Goal: Task Accomplishment & Management: Manage account settings

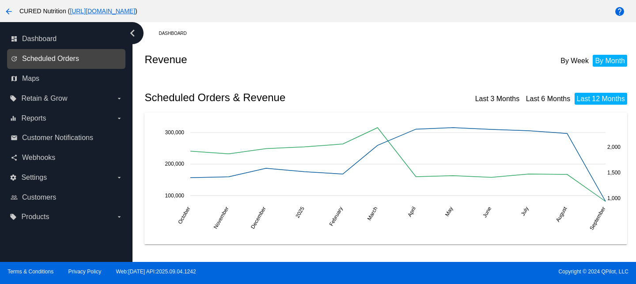
click at [66, 58] on span "Scheduled Orders" at bounding box center [50, 59] width 57 height 8
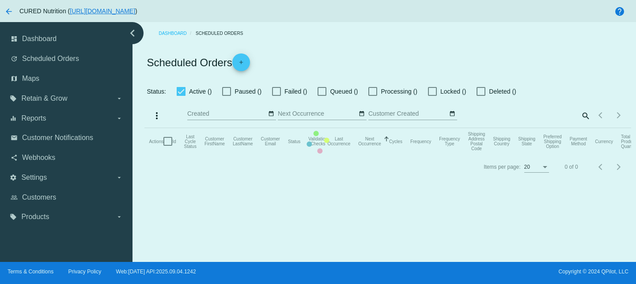
checkbox input "false"
checkbox input "true"
click at [492, 128] on mat-table "Actions Id Last Cycle Status Customer FirstName Customer LastName Customer Emai…" at bounding box center [387, 141] width 486 height 26
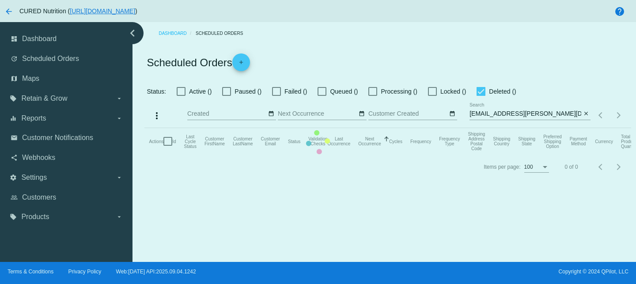
click at [487, 128] on mat-table "Actions Id Last Cycle Status Customer FirstName Customer LastName Customer Emai…" at bounding box center [387, 141] width 486 height 26
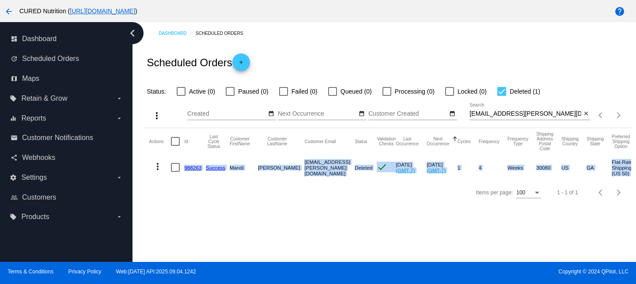
click at [510, 114] on input "[EMAIL_ADDRESS][PERSON_NAME][DOMAIN_NAME]" at bounding box center [525, 113] width 112 height 7
paste input "[EMAIL_ADDRESS]"
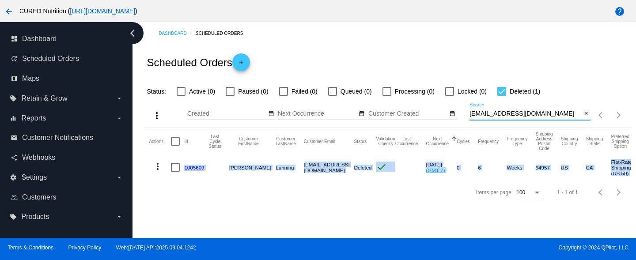
click at [481, 116] on input "[EMAIL_ADDRESS][DOMAIN_NAME]" at bounding box center [525, 113] width 112 height 7
paste input "sarahkmilam"
type input "[EMAIL_ADDRESS][DOMAIN_NAME]"
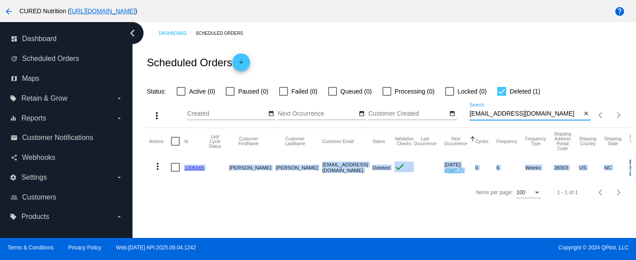
click at [192, 170] on link "1005565" at bounding box center [194, 168] width 20 height 6
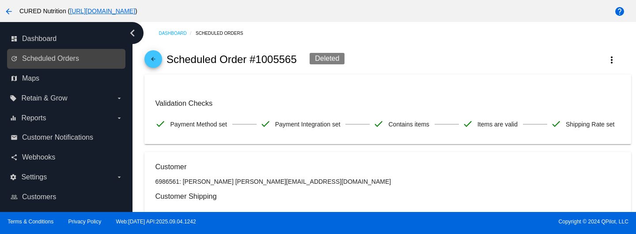
click at [60, 63] on link "update Scheduled Orders" at bounding box center [67, 59] width 112 height 14
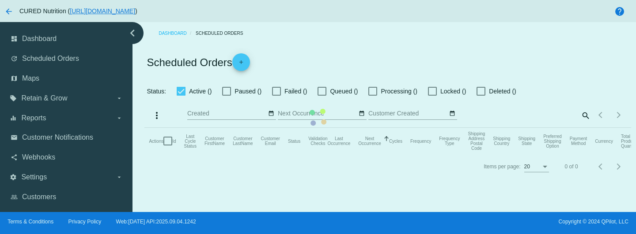
checkbox input "false"
checkbox input "true"
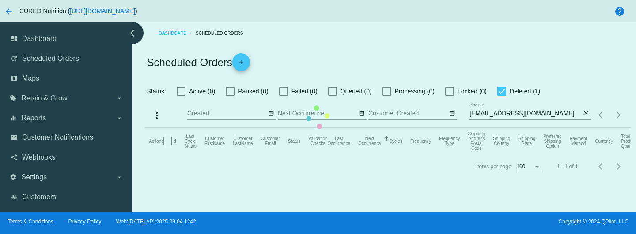
click at [512, 128] on mat-table "Actions Id Last Cycle Status Customer FirstName Customer LastName Customer Emai…" at bounding box center [387, 141] width 486 height 26
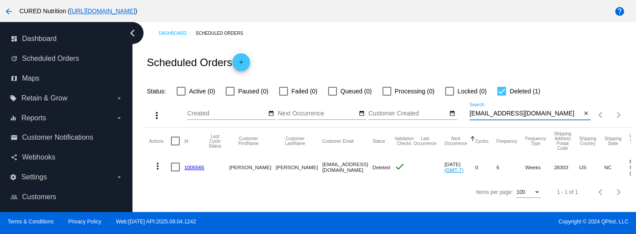
click at [513, 114] on input "[EMAIL_ADDRESS][DOMAIN_NAME]" at bounding box center [525, 113] width 112 height 7
paste input "rae.spence3"
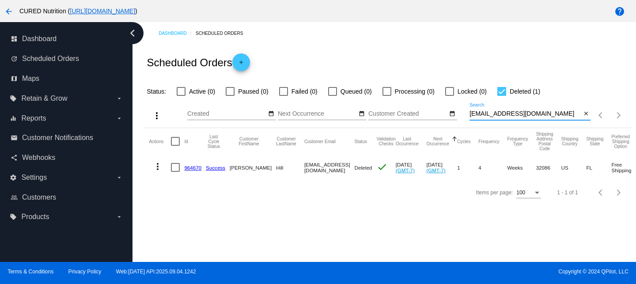
click at [500, 113] on input "[EMAIL_ADDRESS][DOMAIN_NAME]" at bounding box center [525, 113] width 112 height 7
paste input "mallorysarah86"
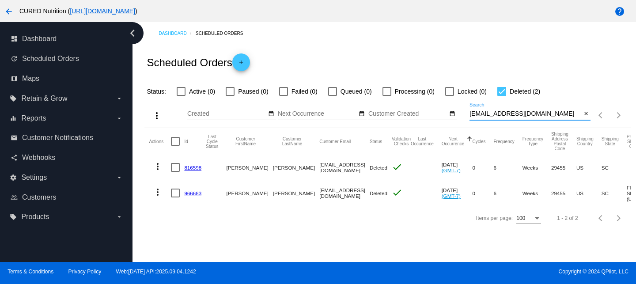
click at [511, 113] on input "[EMAIL_ADDRESS][DOMAIN_NAME]" at bounding box center [525, 113] width 112 height 7
paste input "daniellemenegazzo"
type input "[EMAIL_ADDRESS][DOMAIN_NAME]"
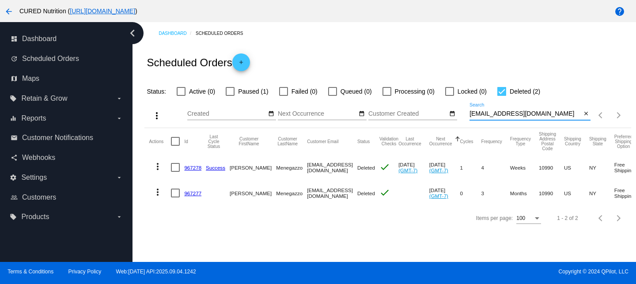
click at [158, 193] on mat-icon "more_vert" at bounding box center [157, 192] width 11 height 11
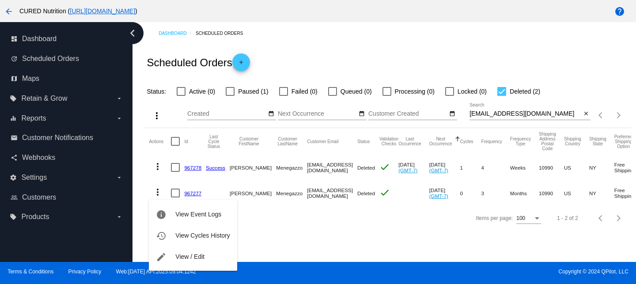
click at [196, 193] on div "info View Event Logs history View Cycles History edit View / Edit" at bounding box center [193, 226] width 88 height 87
click at [194, 221] on button "info View Event Logs" at bounding box center [193, 214] width 88 height 21
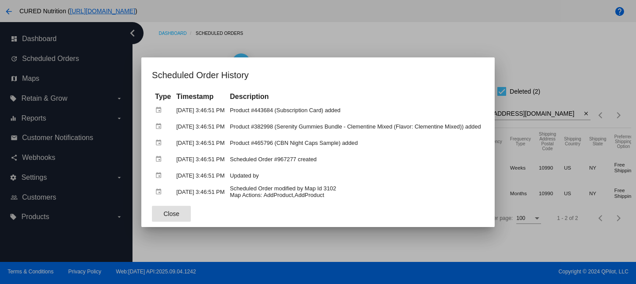
click at [166, 214] on span "Close" at bounding box center [171, 213] width 16 height 7
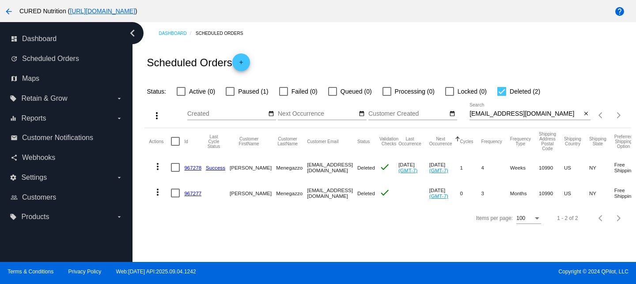
click at [193, 190] on link "967277" at bounding box center [192, 193] width 17 height 6
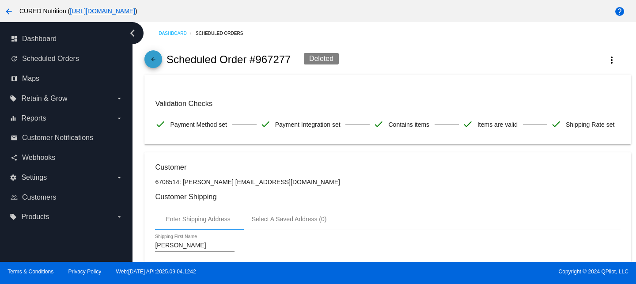
click at [151, 55] on span "arrow_back" at bounding box center [153, 61] width 11 height 22
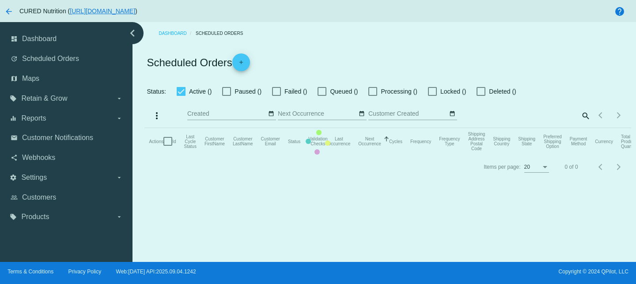
checkbox input "false"
checkbox input "true"
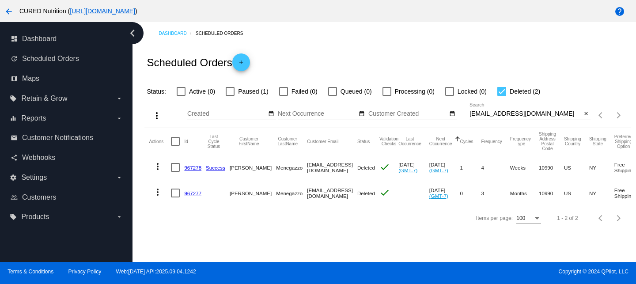
click at [502, 113] on input "[EMAIL_ADDRESS][DOMAIN_NAME]" at bounding box center [525, 113] width 112 height 7
paste input "[EMAIL_ADDRESS][PERSON_NAME]"
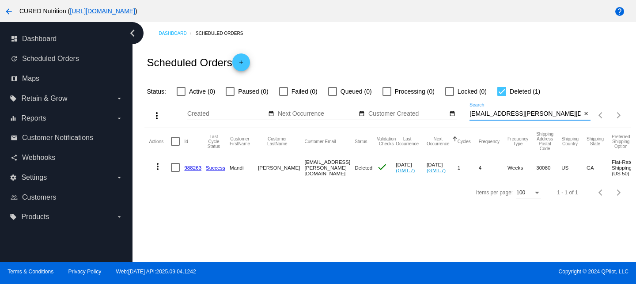
click at [484, 117] on input "[EMAIL_ADDRESS][PERSON_NAME][DOMAIN_NAME]" at bounding box center [525, 113] width 112 height 7
click at [483, 117] on input "[EMAIL_ADDRESS][PERSON_NAME][DOMAIN_NAME]" at bounding box center [525, 113] width 112 height 7
paste input "[EMAIL_ADDRESS][PERSON_NAME][DOMAIN_NAME]"
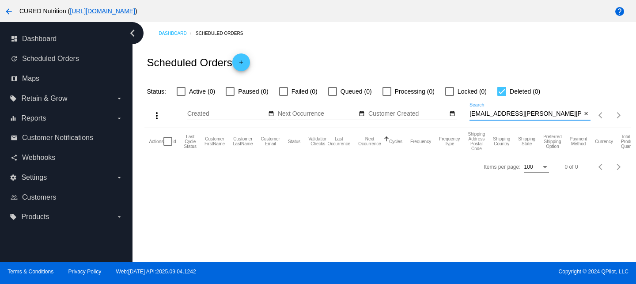
click at [510, 116] on input "[EMAIL_ADDRESS][PERSON_NAME][PERSON_NAME]@[DOMAIN_NAME]" at bounding box center [525, 113] width 112 height 7
paste input
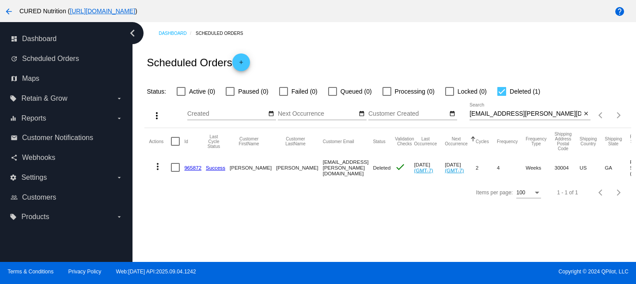
click at [511, 110] on div "[EMAIL_ADDRESS][PERSON_NAME][DOMAIN_NAME] Search" at bounding box center [525, 111] width 112 height 17
click at [511, 114] on input "[EMAIL_ADDRESS][PERSON_NAME][DOMAIN_NAME]" at bounding box center [525, 113] width 112 height 7
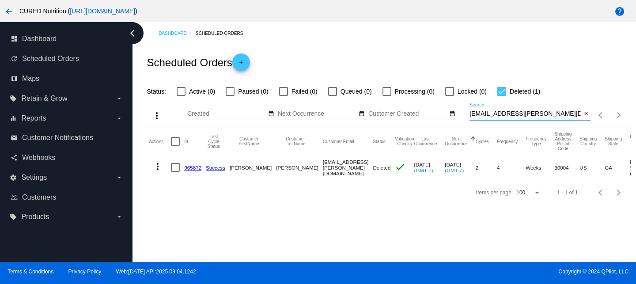
drag, startPoint x: 511, startPoint y: 114, endPoint x: 505, endPoint y: 106, distance: 10.1
click at [511, 113] on input "[EMAIL_ADDRESS][PERSON_NAME][DOMAIN_NAME]" at bounding box center [525, 113] width 112 height 7
paste input "[PERSON_NAME]"
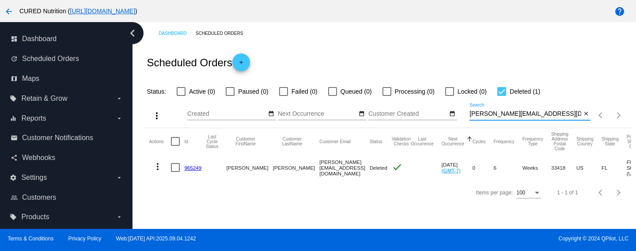
click at [508, 116] on input "[PERSON_NAME][EMAIL_ADDRESS][DOMAIN_NAME]" at bounding box center [525, 113] width 112 height 7
paste input "[EMAIL_ADDRESS][DOMAIN_NAME]"
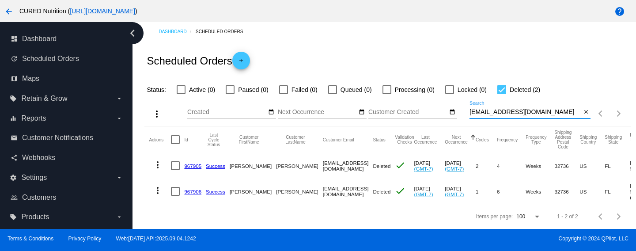
type input "[EMAIL_ADDRESS][DOMAIN_NAME]"
click at [187, 192] on link "967906" at bounding box center [192, 192] width 17 height 6
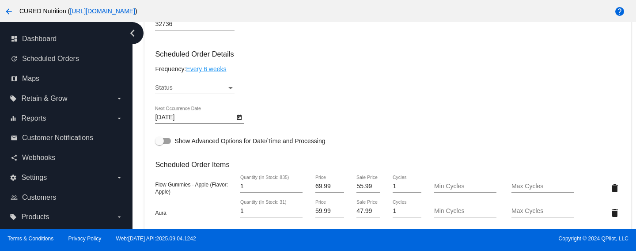
scroll to position [505, 0]
click at [142, 35] on div "chevron_left" at bounding box center [132, 33] width 22 height 22
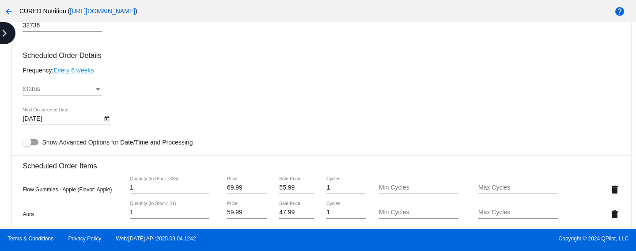
click at [0, 35] on icon "chevron_right" at bounding box center [4, 33] width 14 height 14
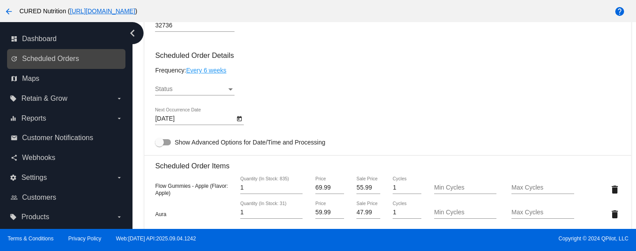
click at [58, 52] on link "update Scheduled Orders" at bounding box center [67, 59] width 112 height 14
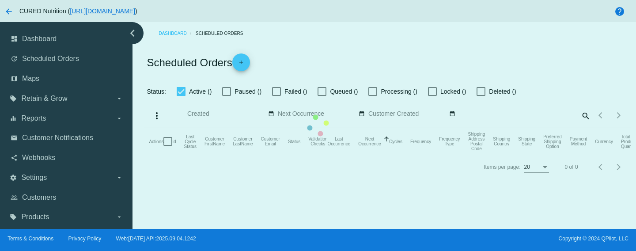
checkbox input "false"
checkbox input "true"
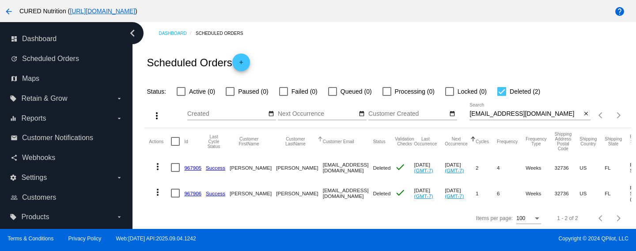
scroll to position [3, 0]
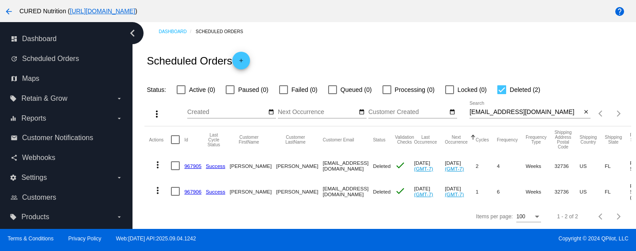
click at [193, 190] on link "967906" at bounding box center [192, 192] width 17 height 6
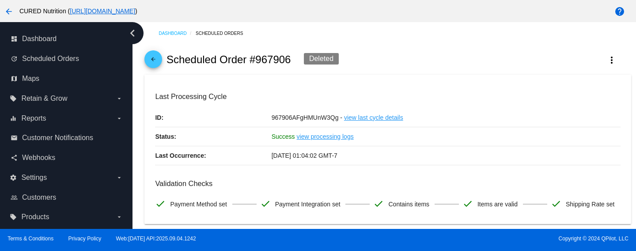
click at [152, 62] on mat-icon "arrow_back" at bounding box center [153, 61] width 11 height 11
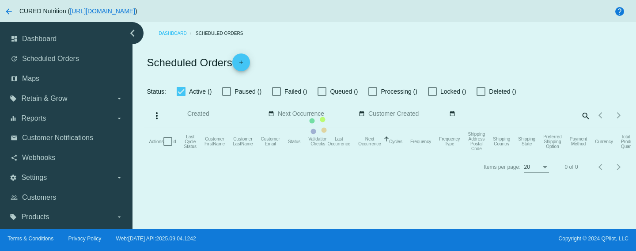
checkbox input "false"
checkbox input "true"
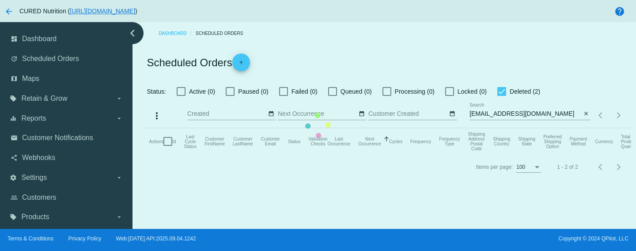
click at [499, 128] on mat-table "Actions Id Last Cycle Status Customer FirstName Customer LastName Customer Emai…" at bounding box center [387, 141] width 486 height 26
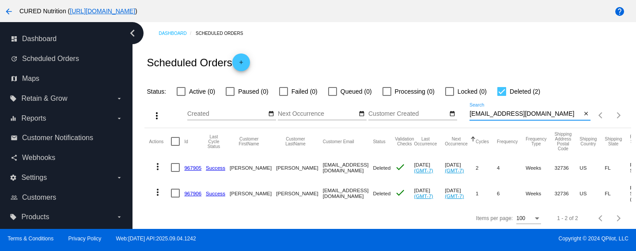
click at [499, 115] on input "[EMAIL_ADDRESS][DOMAIN_NAME]" at bounding box center [525, 113] width 112 height 7
paste input "arascheck1"
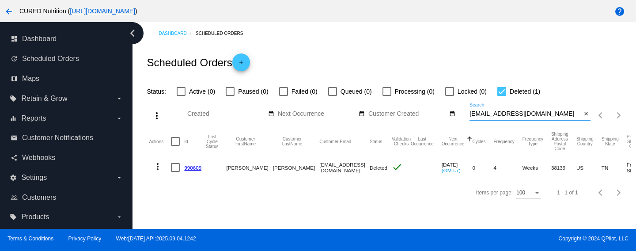
click at [475, 115] on input "[EMAIL_ADDRESS][DOMAIN_NAME]" at bounding box center [525, 113] width 112 height 7
click at [474, 115] on input "[EMAIL_ADDRESS][DOMAIN_NAME]" at bounding box center [525, 113] width 112 height 7
paste input "[PERSON_NAME][EMAIL_ADDRESS][PERSON_NAME][DOMAIN_NAME]"
click at [474, 115] on app-dashboard-scheduled-orders "Scheduled Orders add Status: Active (0) Paused (0) Failed (0) Queued (0) Proces…" at bounding box center [387, 125] width 486 height 160
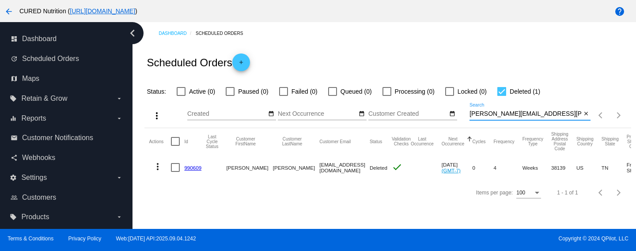
click at [474, 128] on mat-table "Actions Id Last Cycle Status Customer FirstName Customer LastName Customer Emai…" at bounding box center [387, 154] width 486 height 52
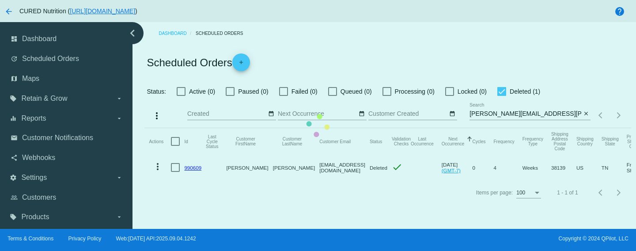
click at [474, 128] on mat-table "Actions Id Last Cycle Status Customer FirstName Customer LastName Customer Emai…" at bounding box center [387, 154] width 486 height 52
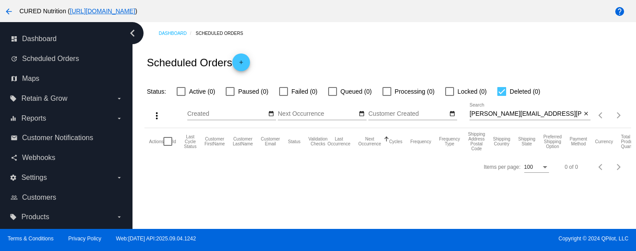
click at [523, 108] on div "[PERSON_NAME][EMAIL_ADDRESS][PERSON_NAME][DOMAIN_NAME]@[DOMAIN_NAME] Search" at bounding box center [525, 111] width 112 height 17
click at [520, 114] on input "[PERSON_NAME][EMAIL_ADDRESS][PERSON_NAME][DOMAIN_NAME]@[DOMAIN_NAME]" at bounding box center [525, 113] width 112 height 7
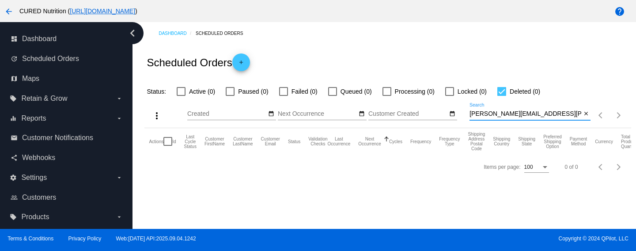
click at [520, 114] on input "[PERSON_NAME][EMAIL_ADDRESS][PERSON_NAME][DOMAIN_NAME]@[DOMAIN_NAME]" at bounding box center [525, 113] width 112 height 7
paste input
type input "[PERSON_NAME][EMAIL_ADDRESS][PERSON_NAME][DOMAIN_NAME]"
